Goal: Find specific page/section: Find specific page/section

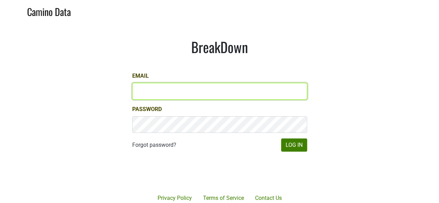
click at [210, 90] on input "Email" at bounding box center [219, 91] width 175 height 17
type input "[EMAIL_ADDRESS][DOMAIN_NAME]"
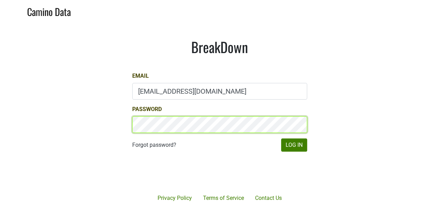
click at [281, 138] on button "Log In" at bounding box center [294, 144] width 26 height 13
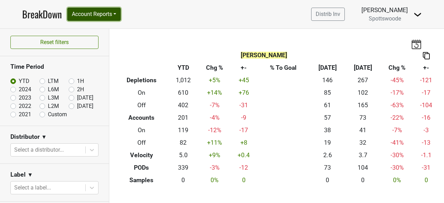
click at [105, 12] on button "Account Reports" at bounding box center [93, 14] width 53 height 13
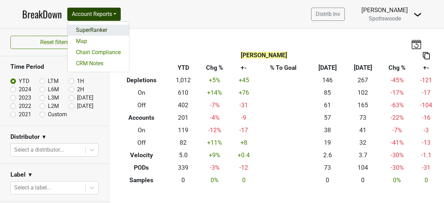
click at [92, 27] on link "SuperRanker" at bounding box center [98, 30] width 61 height 11
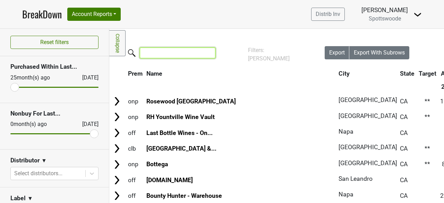
click at [189, 53] on input "search" at bounding box center [178, 53] width 76 height 11
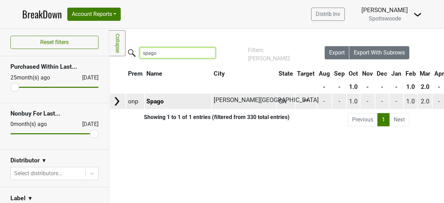
type input "spago"
click at [169, 100] on td "Spago" at bounding box center [178, 101] width 66 height 15
click at [152, 100] on link "Spago" at bounding box center [154, 101] width 17 height 7
